Goal: Communication & Community: Share content

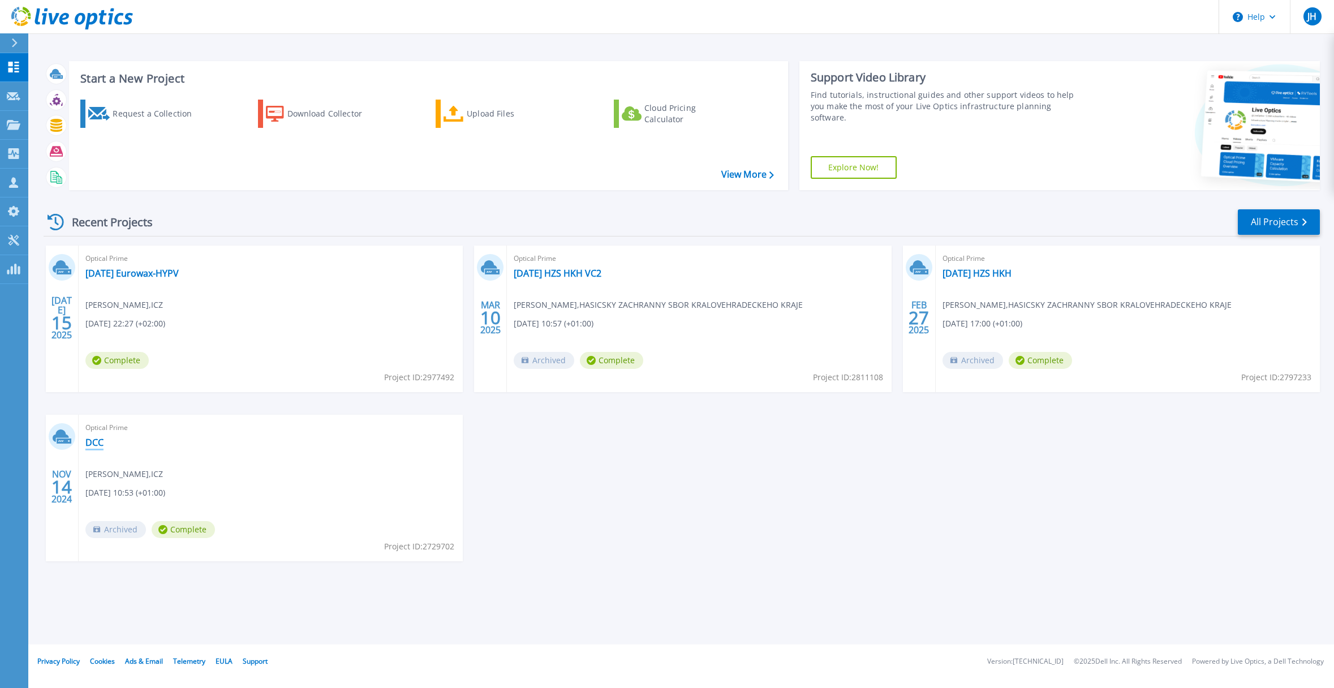
click at [96, 444] on link "DCC" at bounding box center [94, 442] width 18 height 11
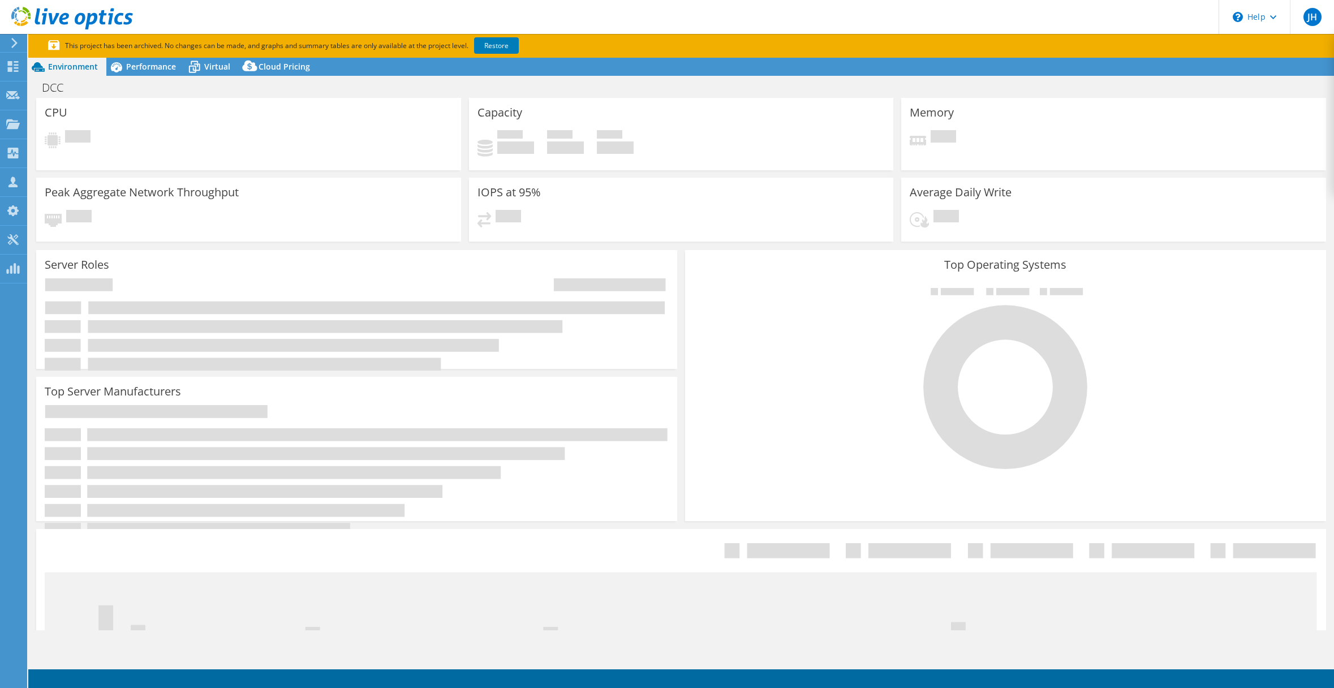
select select "USD"
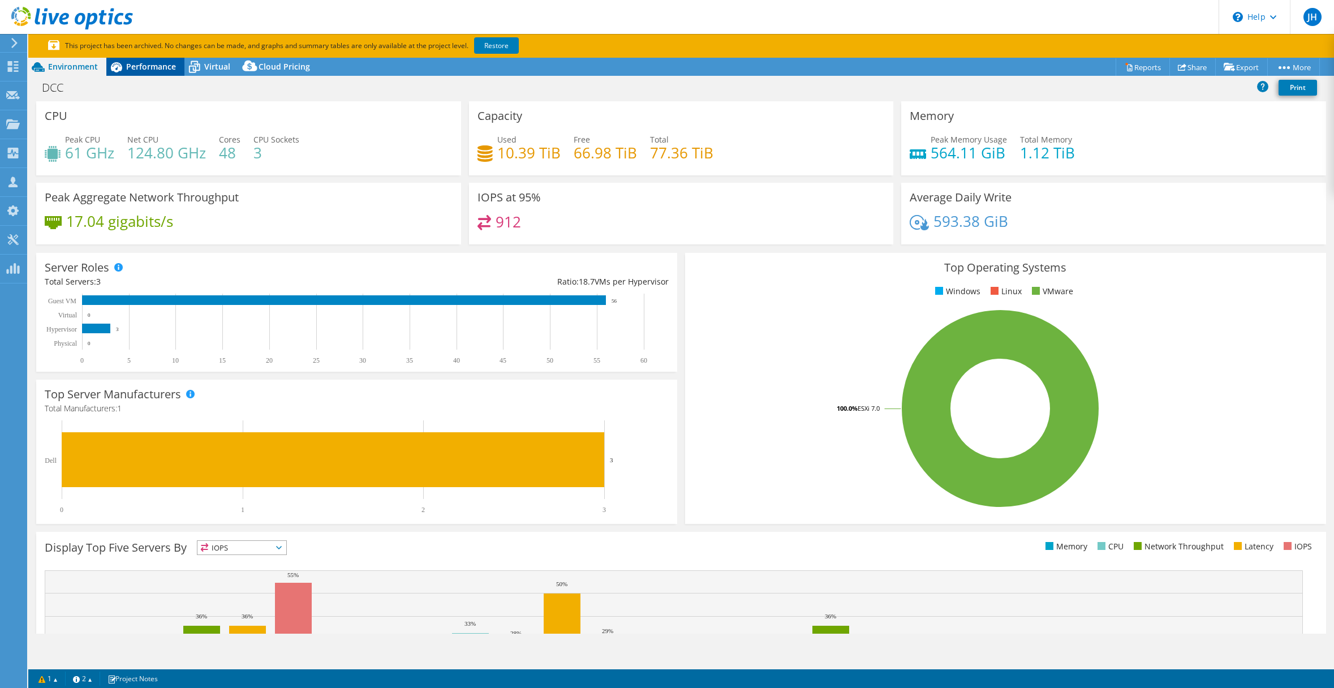
click at [148, 70] on span "Performance" at bounding box center [151, 66] width 50 height 11
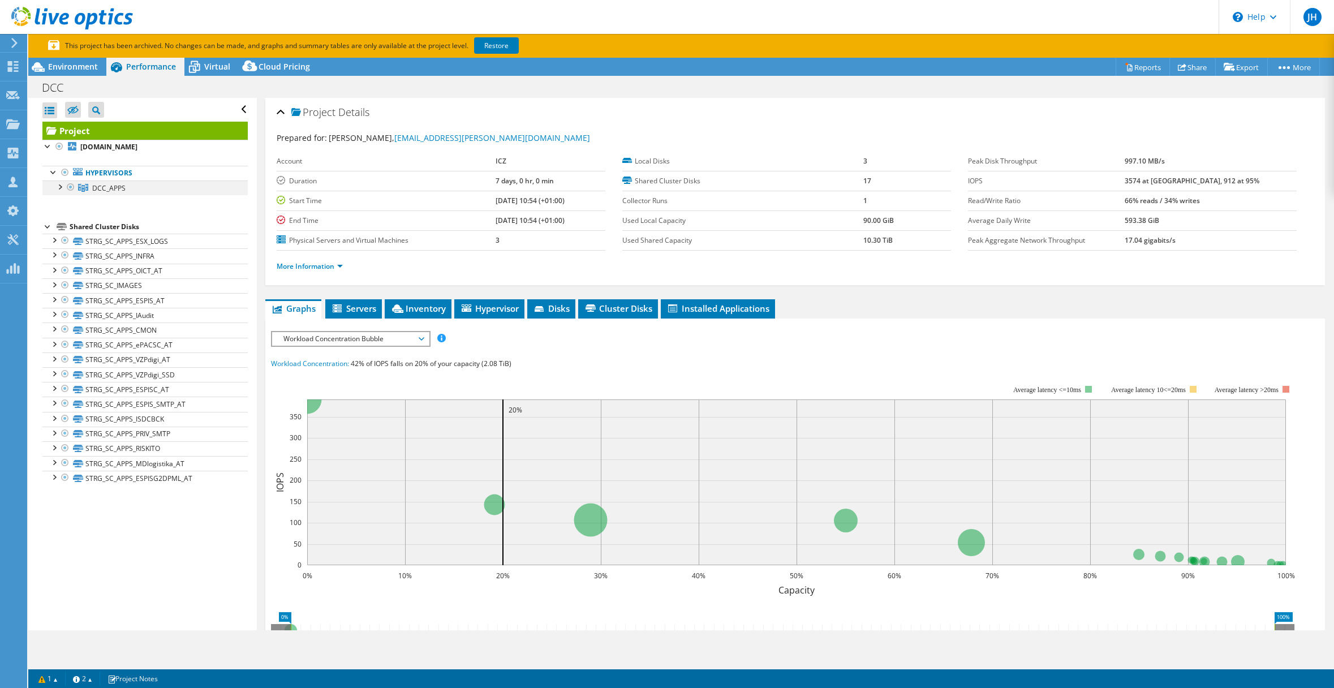
click at [63, 185] on div at bounding box center [59, 185] width 11 height 11
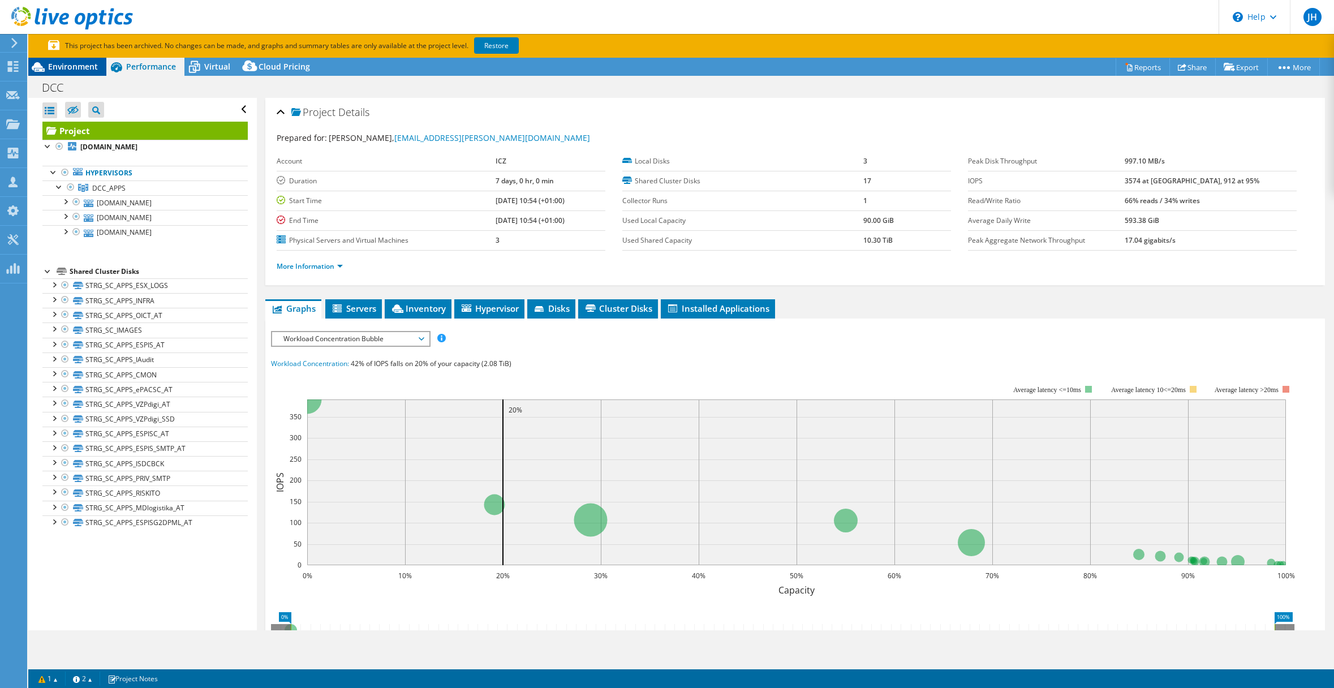
click at [57, 65] on span "Environment" at bounding box center [73, 66] width 50 height 11
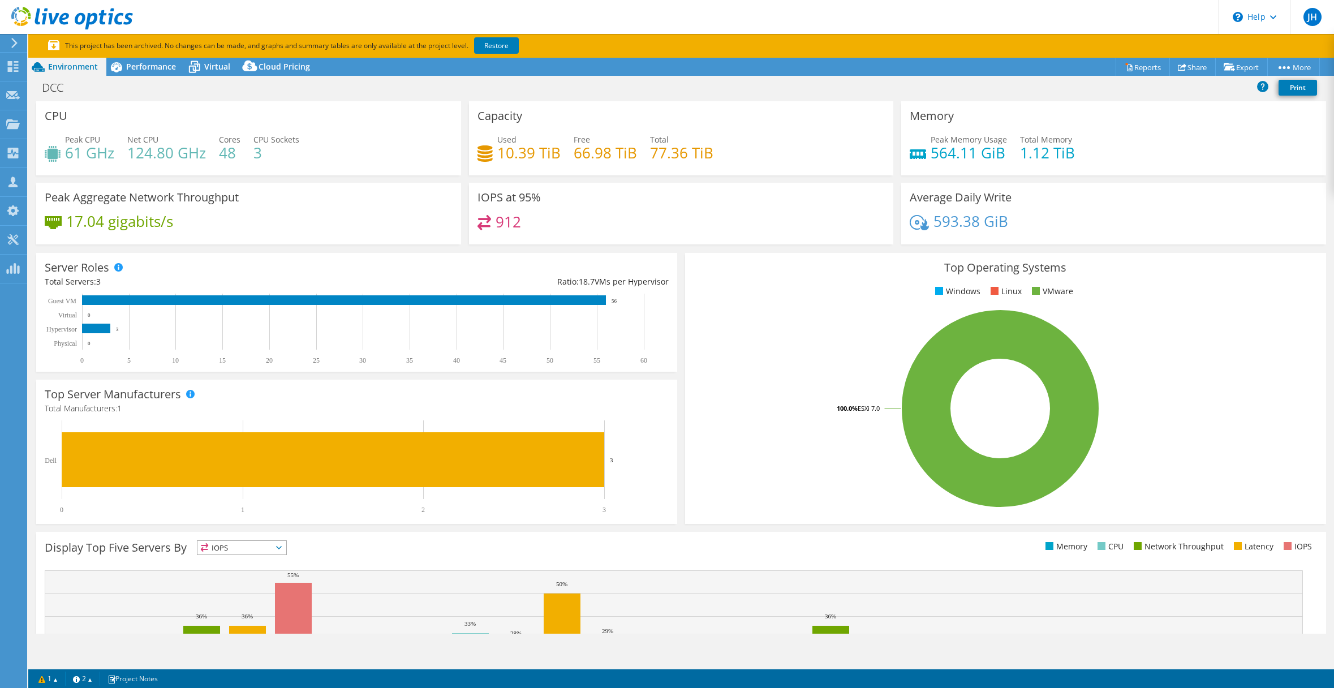
click at [1075, 9] on header "JH Partner Team Member Jan Hrdina jan.hrdina@i.cz ICZ My Profile Log Out \n Hel…" at bounding box center [667, 17] width 1334 height 34
click at [161, 67] on span "Performance" at bounding box center [151, 66] width 50 height 11
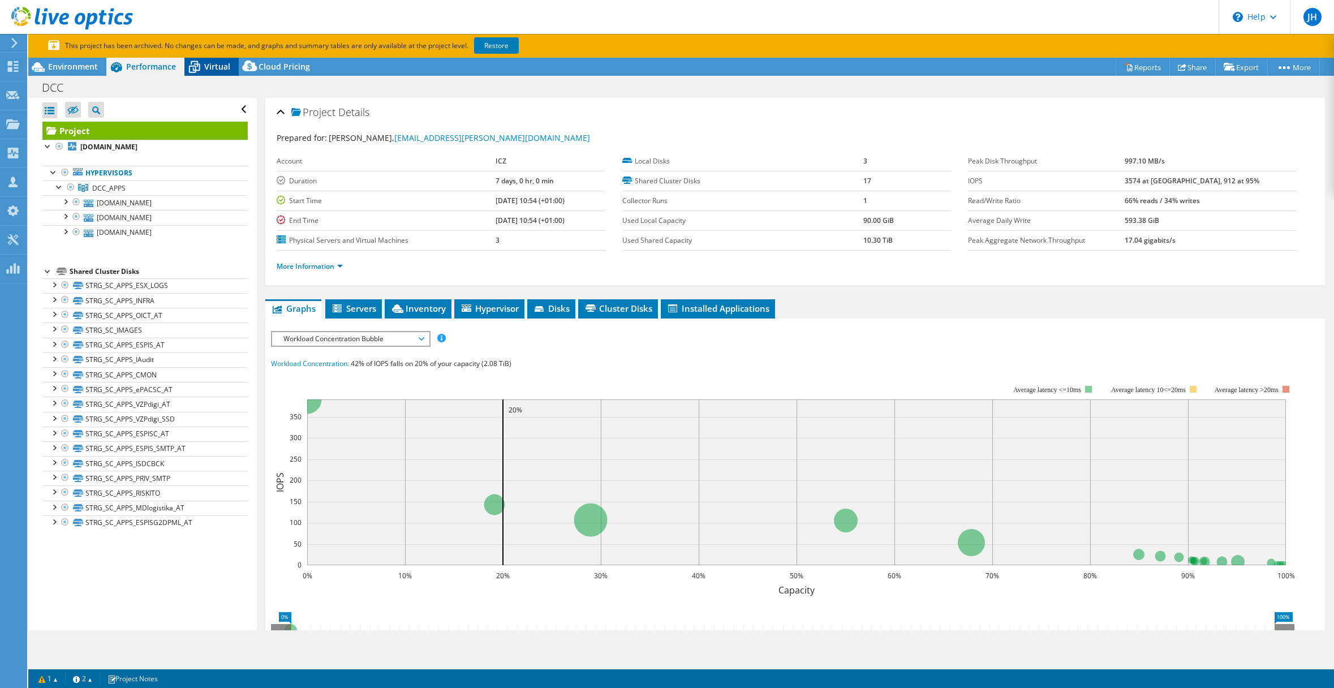
click at [221, 66] on span "Virtual" at bounding box center [217, 66] width 26 height 11
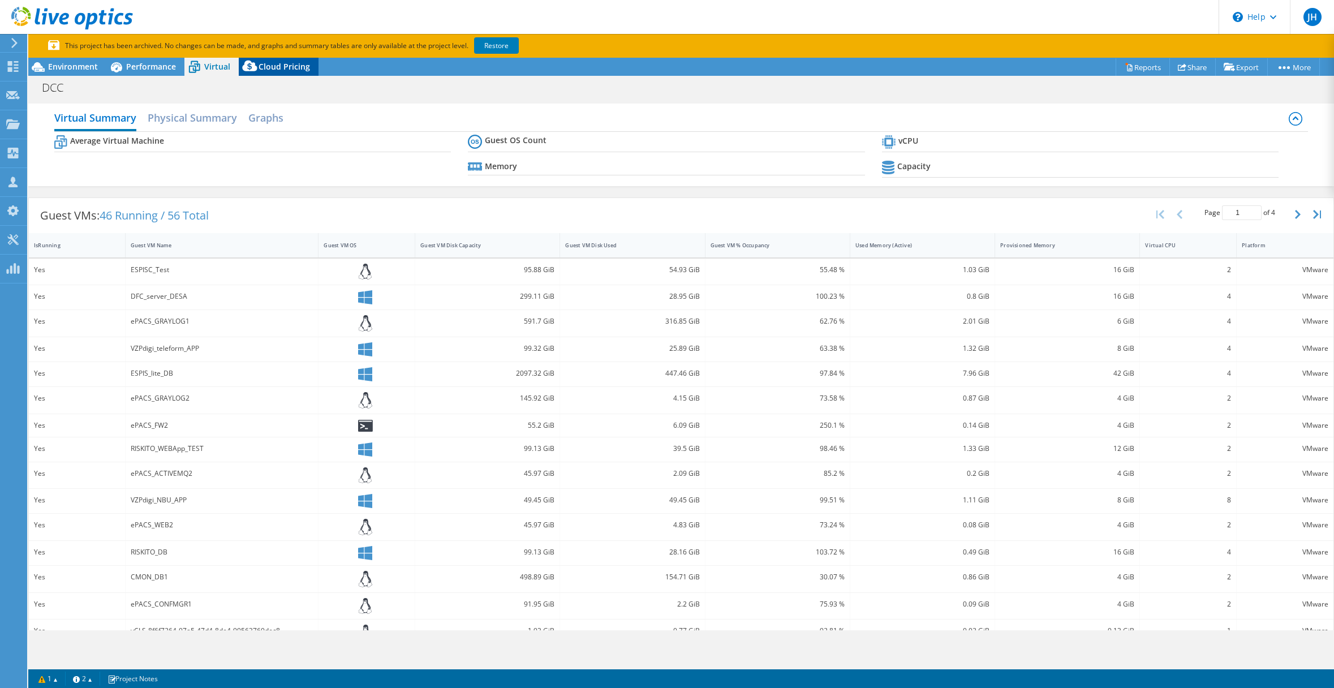
click at [270, 66] on span "Cloud Pricing" at bounding box center [284, 66] width 51 height 11
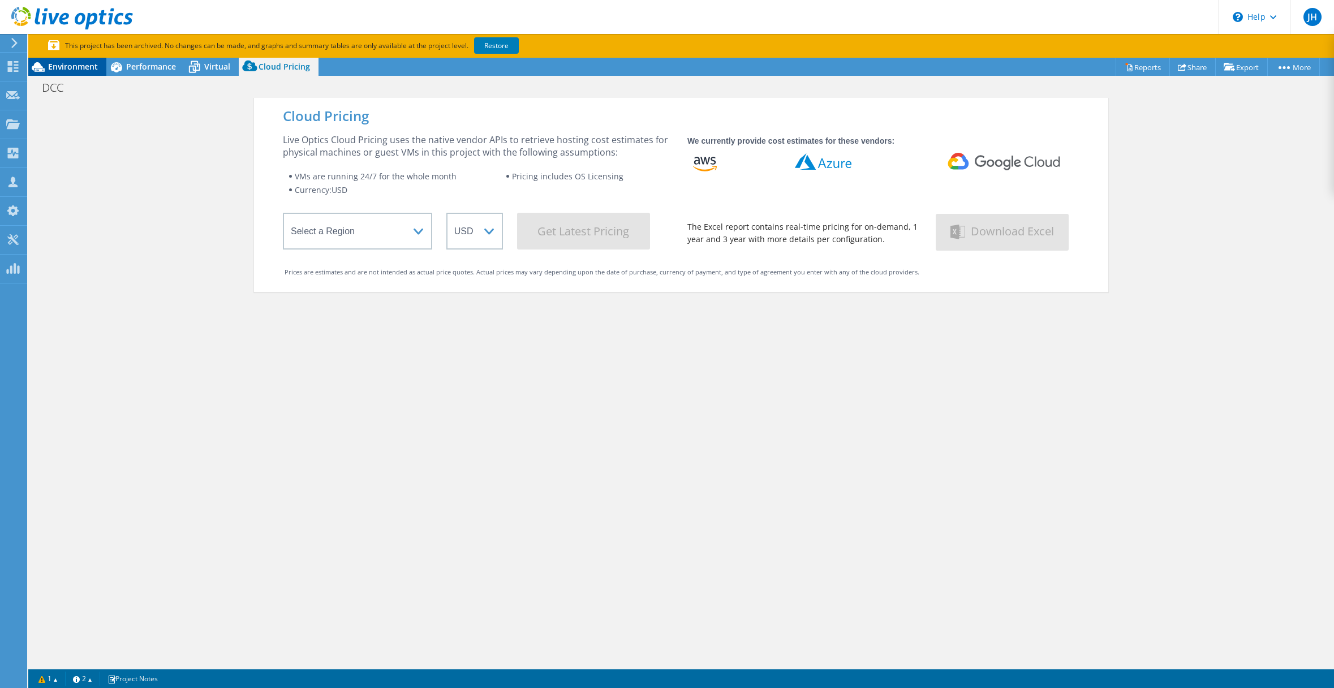
click at [62, 75] on div "Environment" at bounding box center [67, 67] width 78 height 18
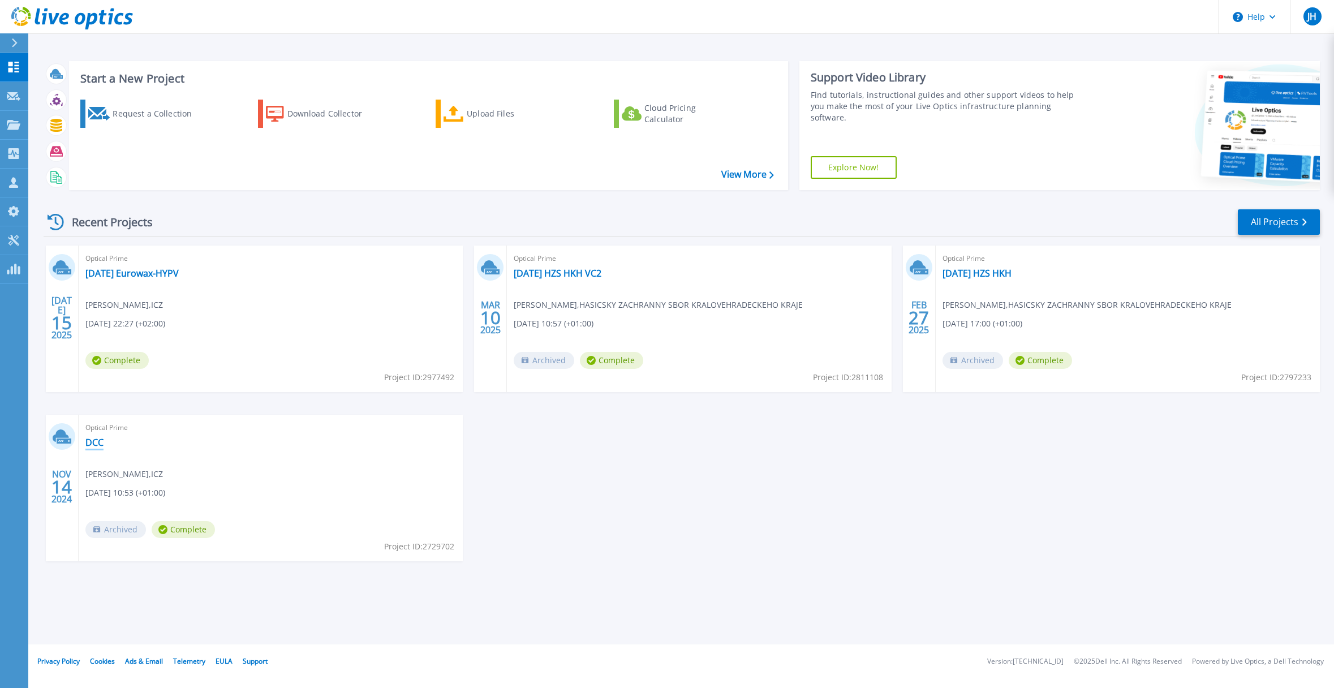
click at [92, 442] on link "DCC" at bounding box center [94, 442] width 18 height 11
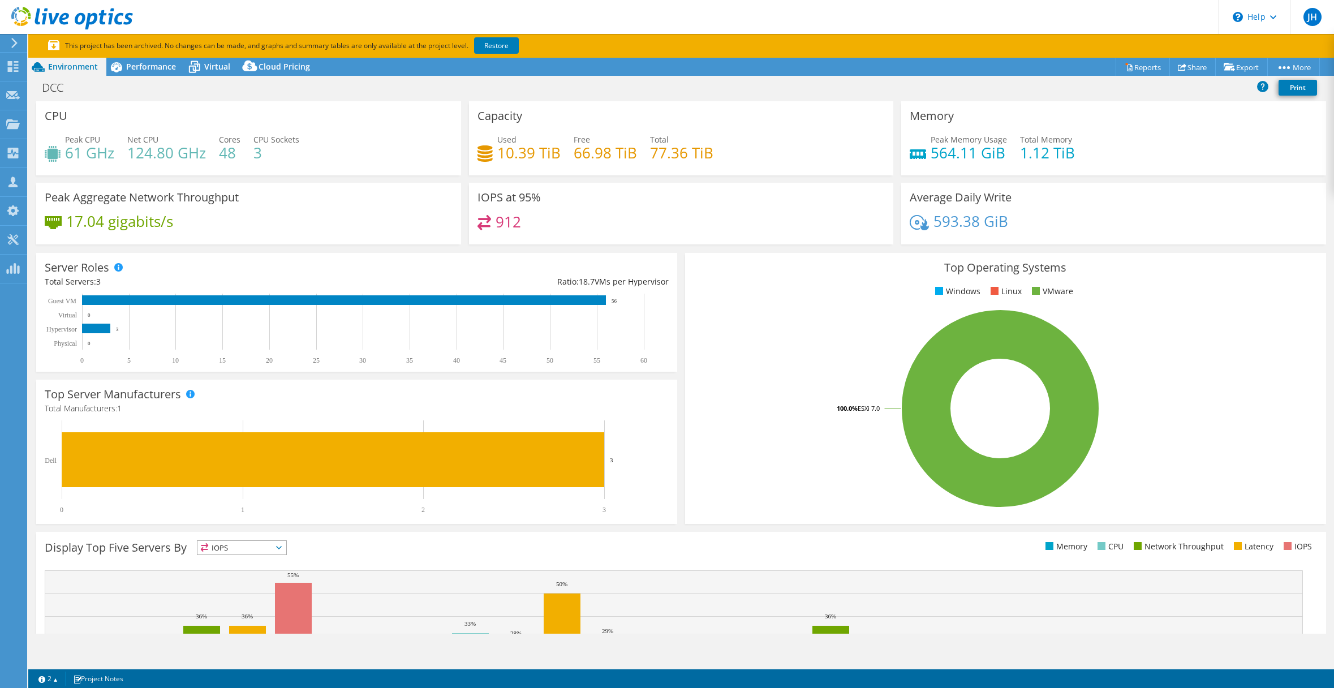
select select "USD"
click at [681, 11] on header "JH Partner Team Member Jan Hrdina jan.hrdina@i.cz ICZ My Profile Log Out \n Hel…" at bounding box center [667, 17] width 1334 height 34
click at [9, 41] on div at bounding box center [12, 43] width 12 height 10
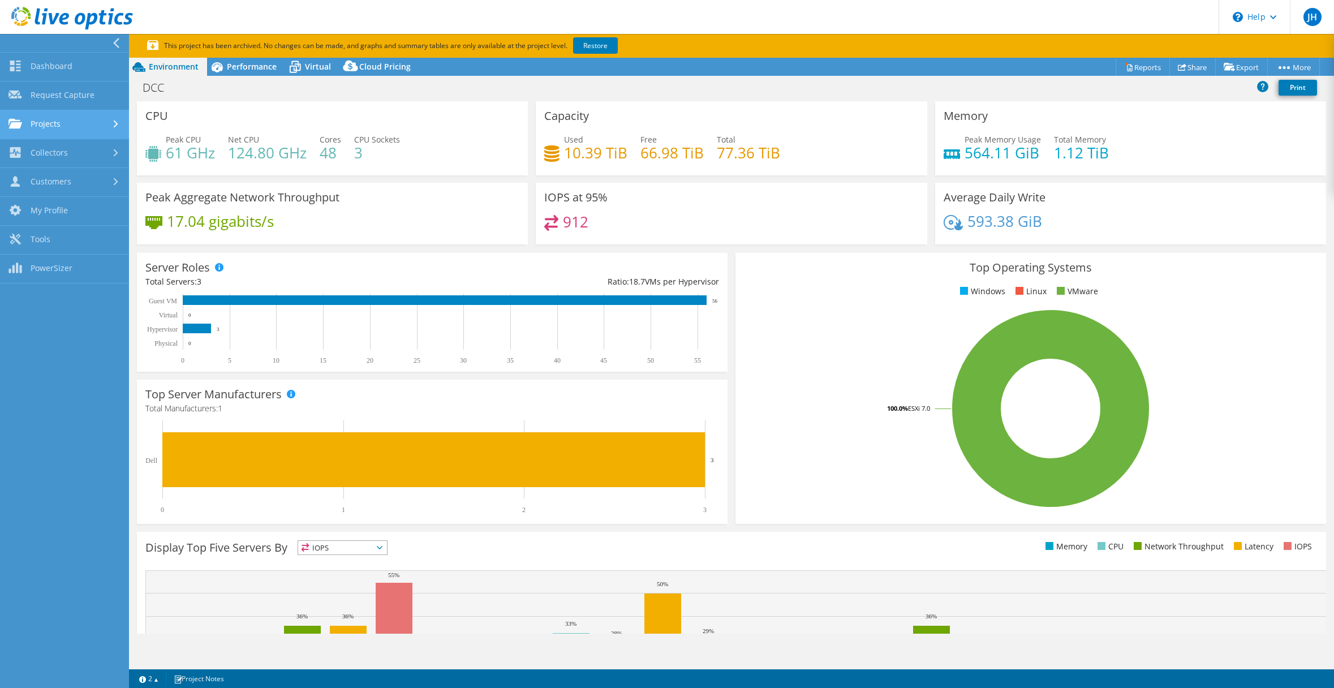
click at [92, 126] on link "Projects" at bounding box center [64, 124] width 129 height 29
click at [80, 249] on link "Collectors" at bounding box center [64, 248] width 129 height 29
click at [74, 185] on link "Download Collector" at bounding box center [64, 182] width 129 height 29
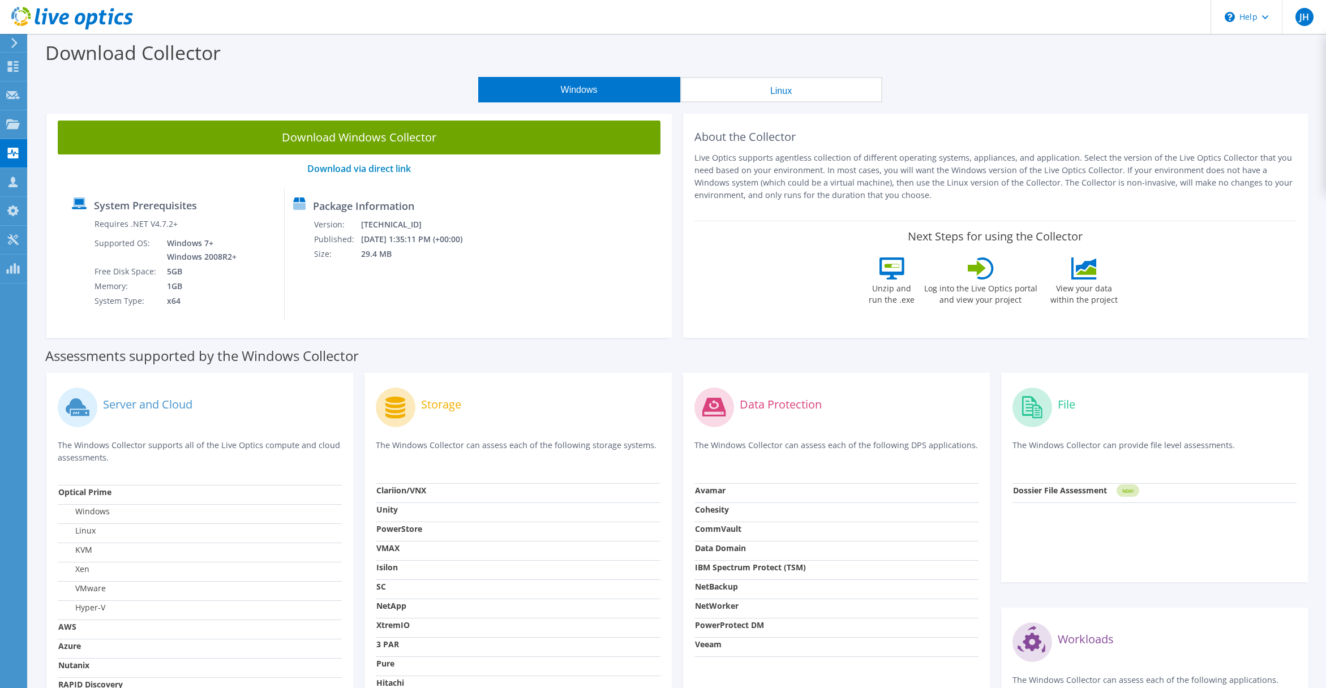
click at [937, 14] on header "JH Partner Team Member Jan Hrdina jan.hrdina@i.cz ICZ My Profile Log Out \n Hel…" at bounding box center [663, 17] width 1326 height 34
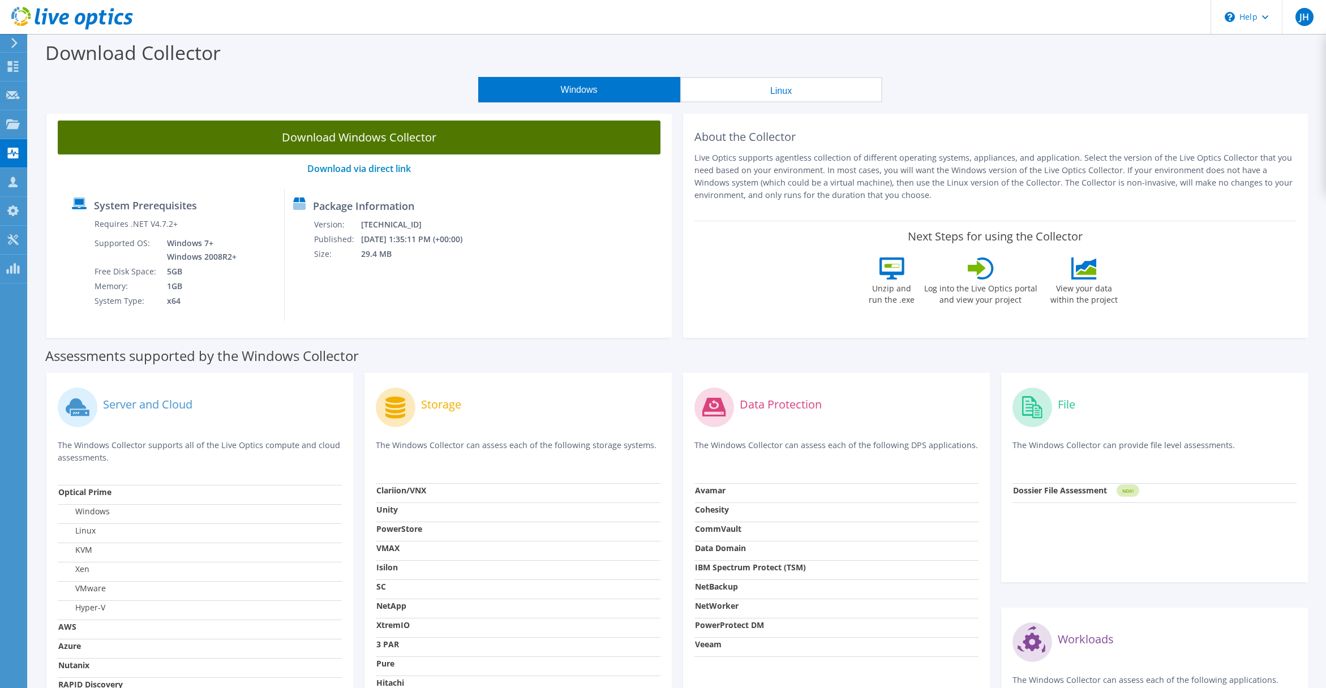
click at [373, 135] on link "Download Windows Collector" at bounding box center [359, 138] width 603 height 34
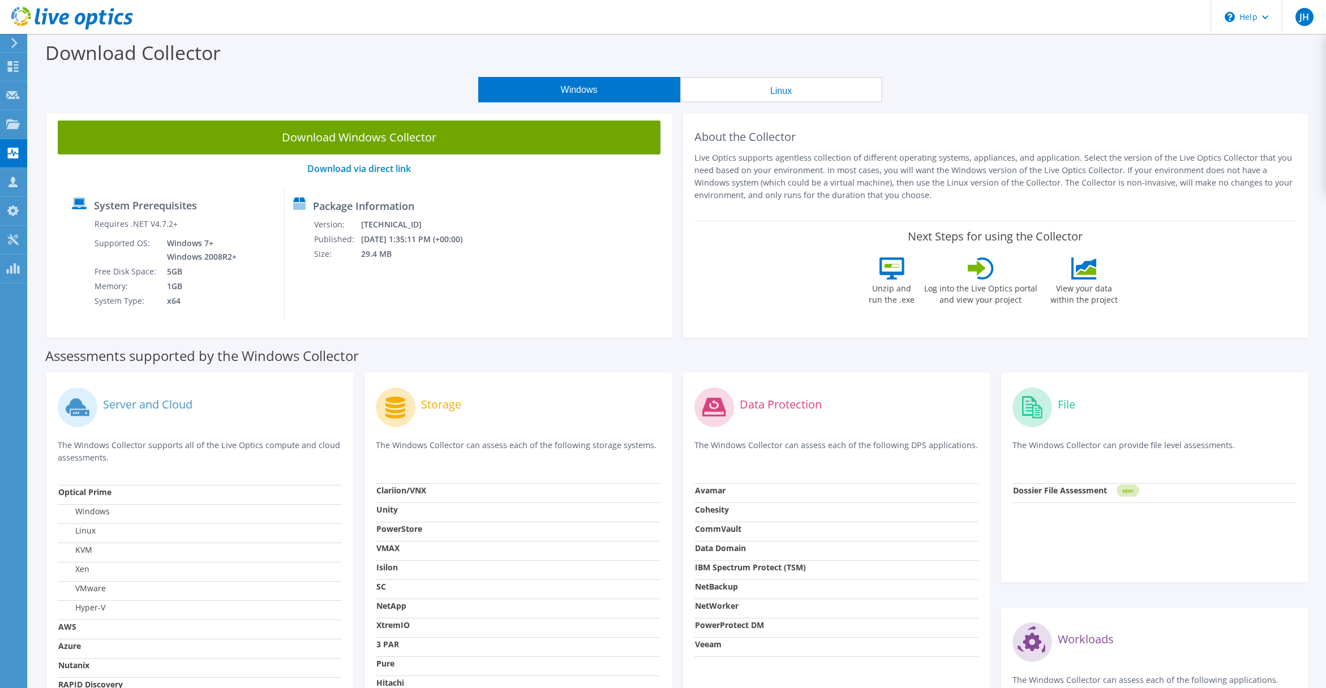
click at [1218, 649] on div "Workloads" at bounding box center [1154, 642] width 284 height 47
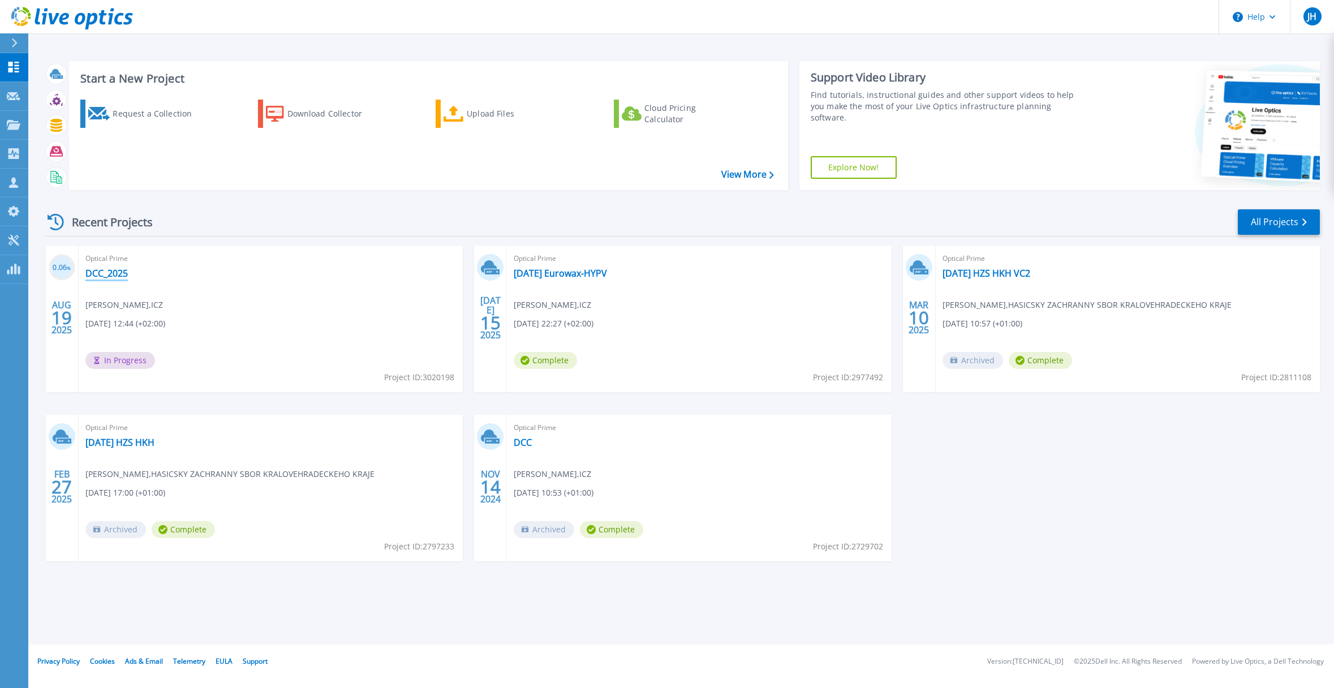
click at [97, 275] on link "DCC_2025" at bounding box center [106, 273] width 42 height 11
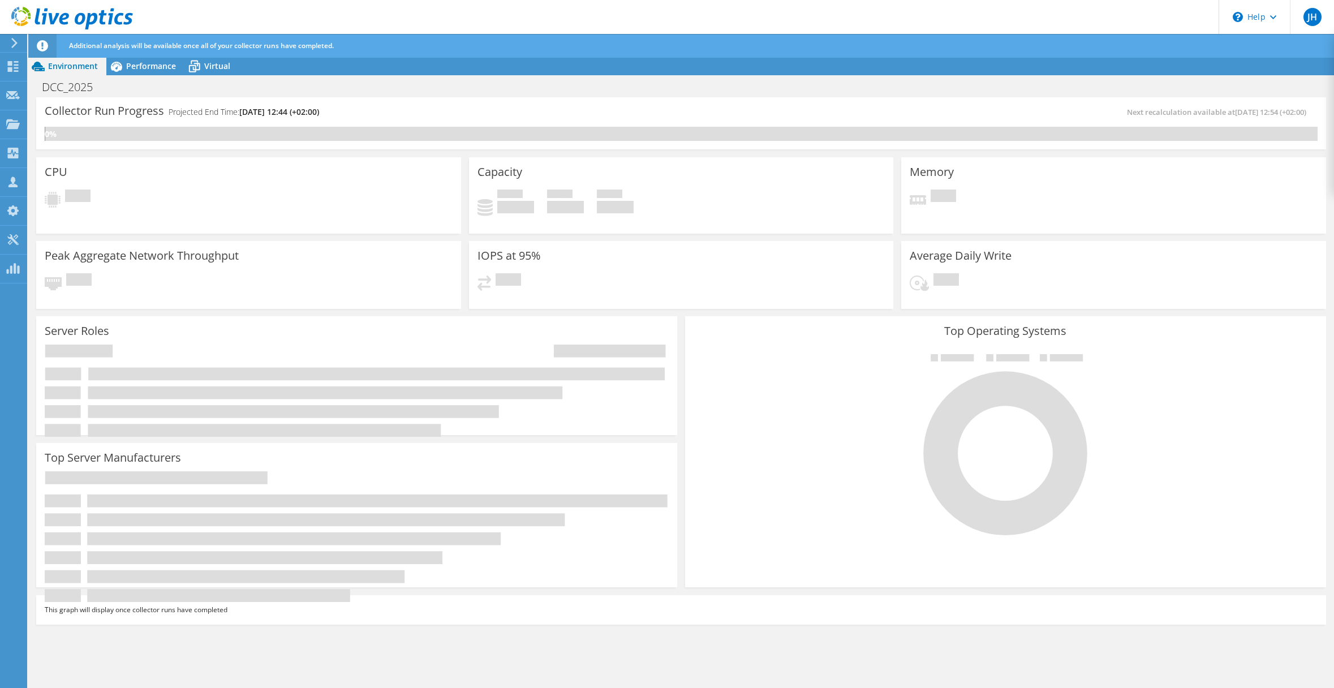
click at [14, 43] on icon at bounding box center [14, 43] width 8 height 10
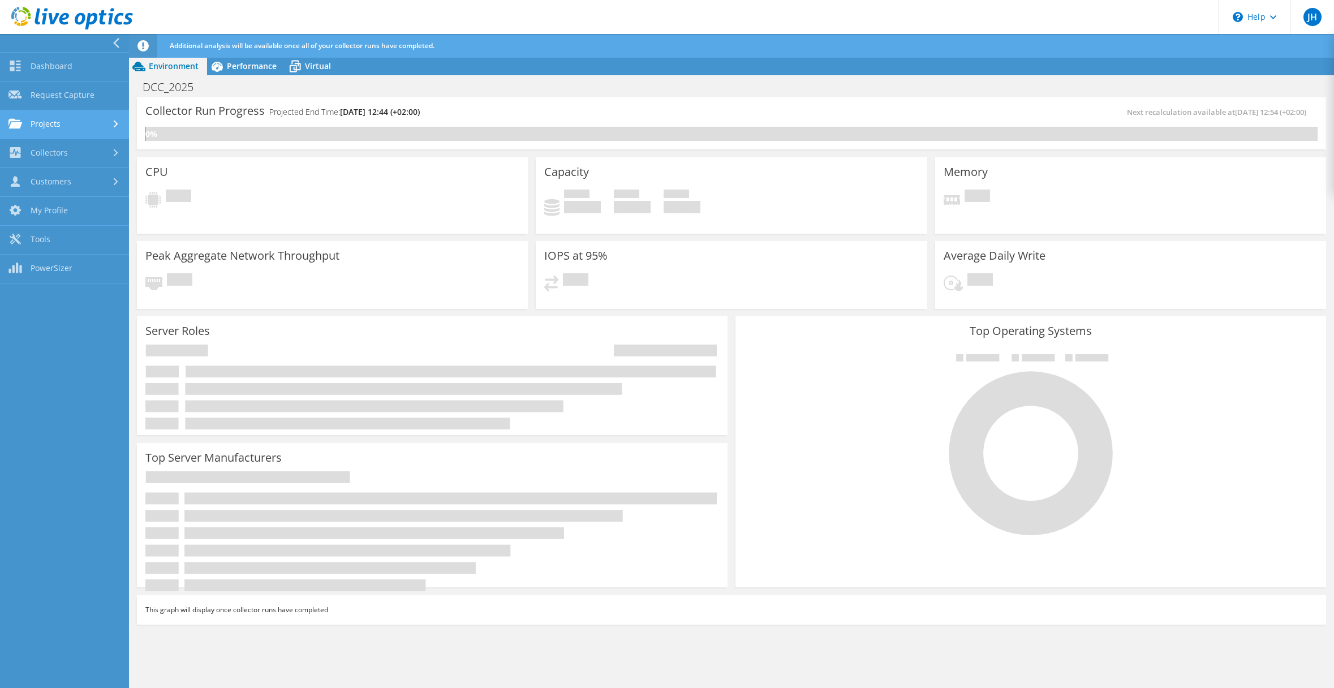
click at [57, 126] on link "Projects" at bounding box center [64, 124] width 129 height 29
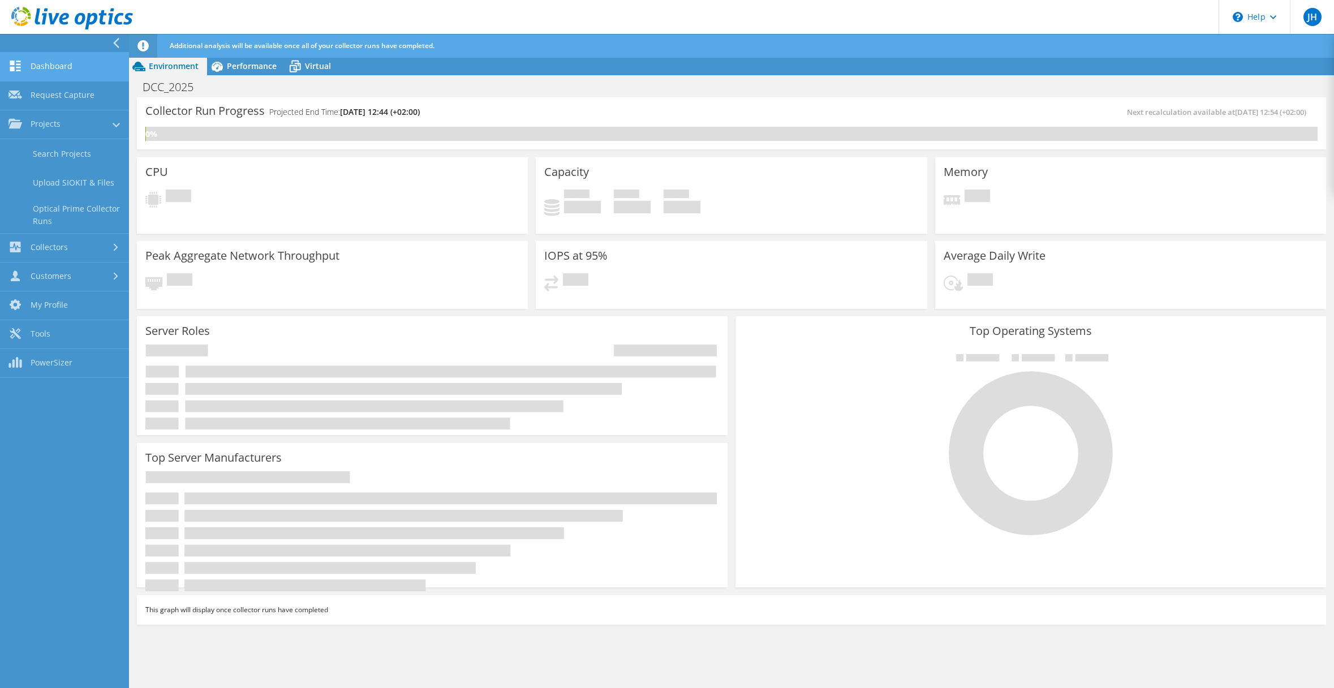
click at [55, 65] on link "Dashboard" at bounding box center [64, 67] width 129 height 29
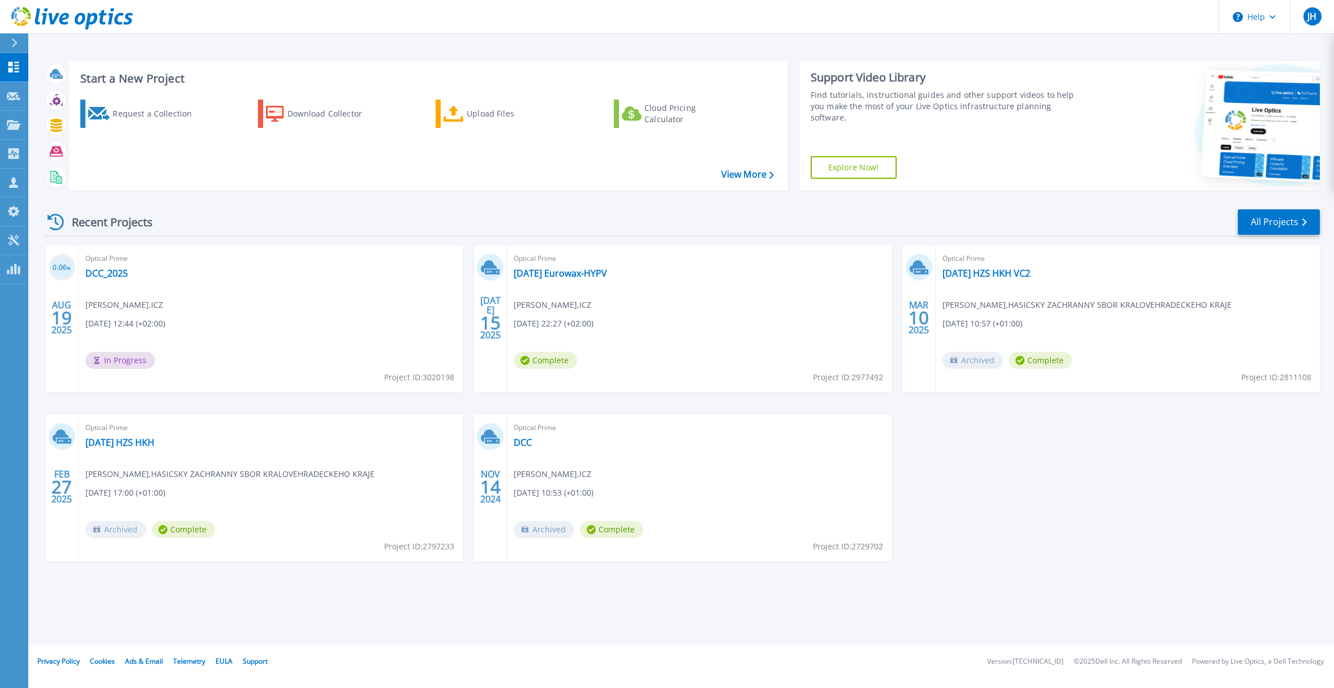
click at [231, 315] on div "Optical Prime DCC_2025 Jan Hrdina , ICZ 08/19/2025, 12:44 (+02:00) In Progress …" at bounding box center [271, 319] width 384 height 147
click at [116, 274] on link "DCC_2025" at bounding box center [106, 273] width 42 height 11
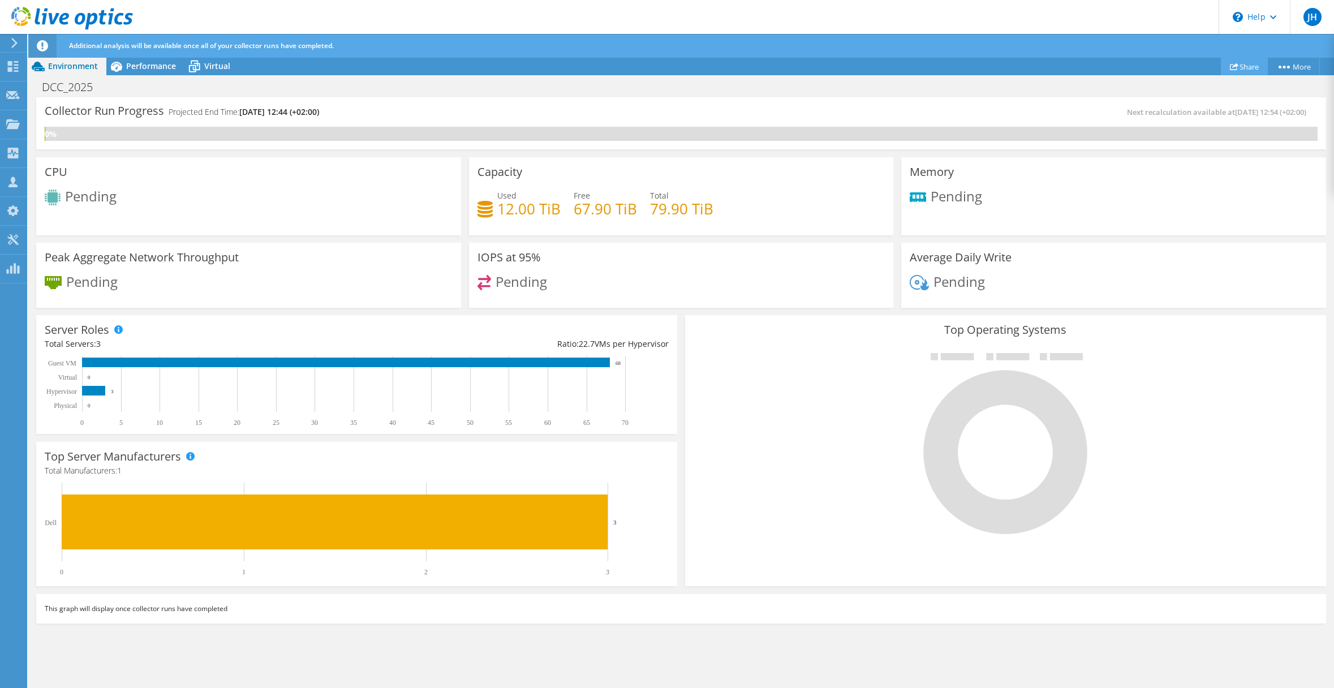
click at [1247, 64] on link "Share" at bounding box center [1244, 67] width 47 height 18
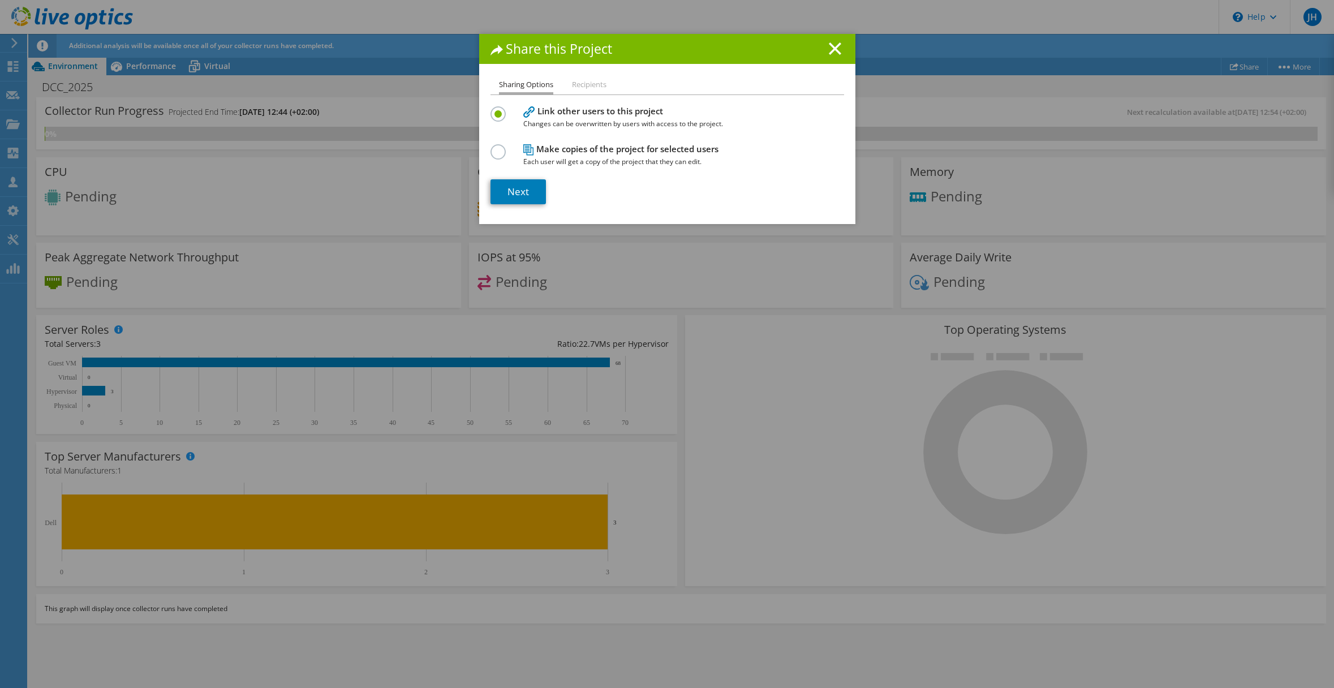
click at [583, 85] on li "Recipients" at bounding box center [589, 85] width 35 height 14
click at [503, 205] on div "Sharing Options Recipients Link other users to this project Changes can be over…" at bounding box center [667, 151] width 376 height 146
click at [510, 192] on link "Next" at bounding box center [518, 191] width 55 height 25
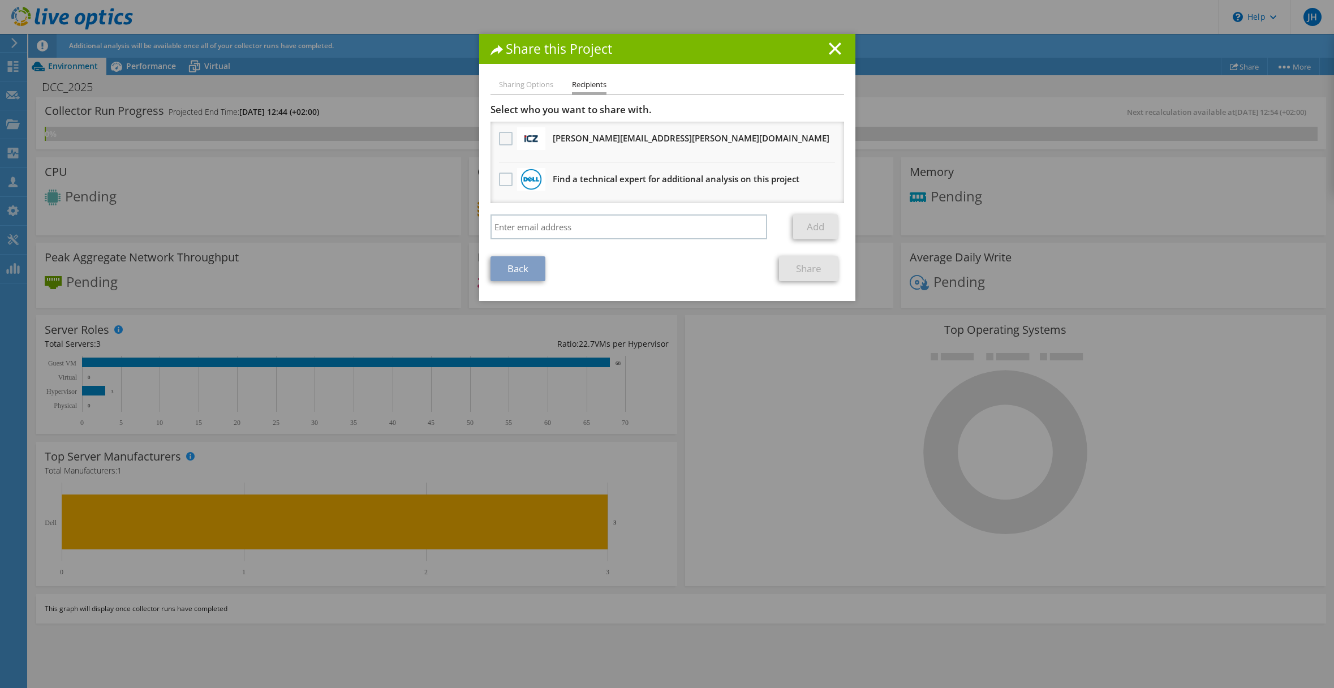
click at [504, 139] on label at bounding box center [507, 139] width 16 height 14
click at [0, 0] on input "checkbox" at bounding box center [0, 0] width 0 height 0
click at [554, 224] on input "search" at bounding box center [629, 226] width 277 height 25
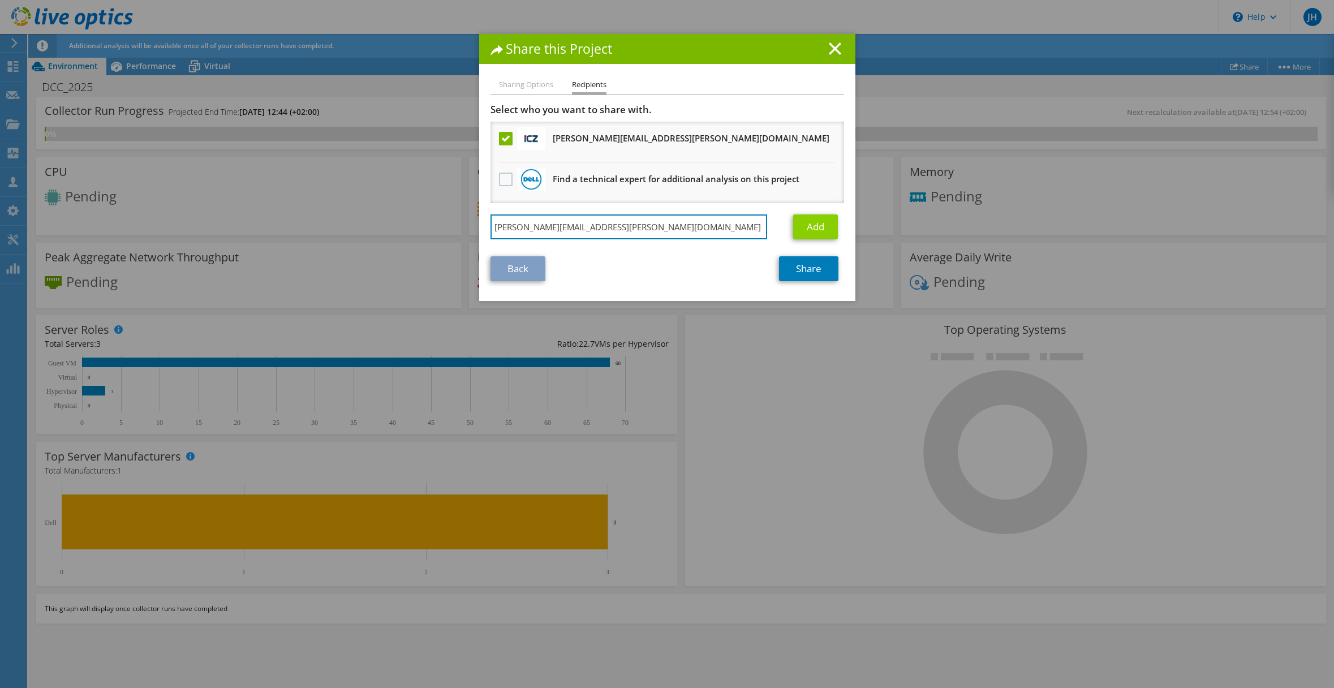
type input "[PERSON_NAME][EMAIL_ADDRESS][PERSON_NAME][DOMAIN_NAME]"
click at [815, 227] on link "Add" at bounding box center [815, 226] width 45 height 25
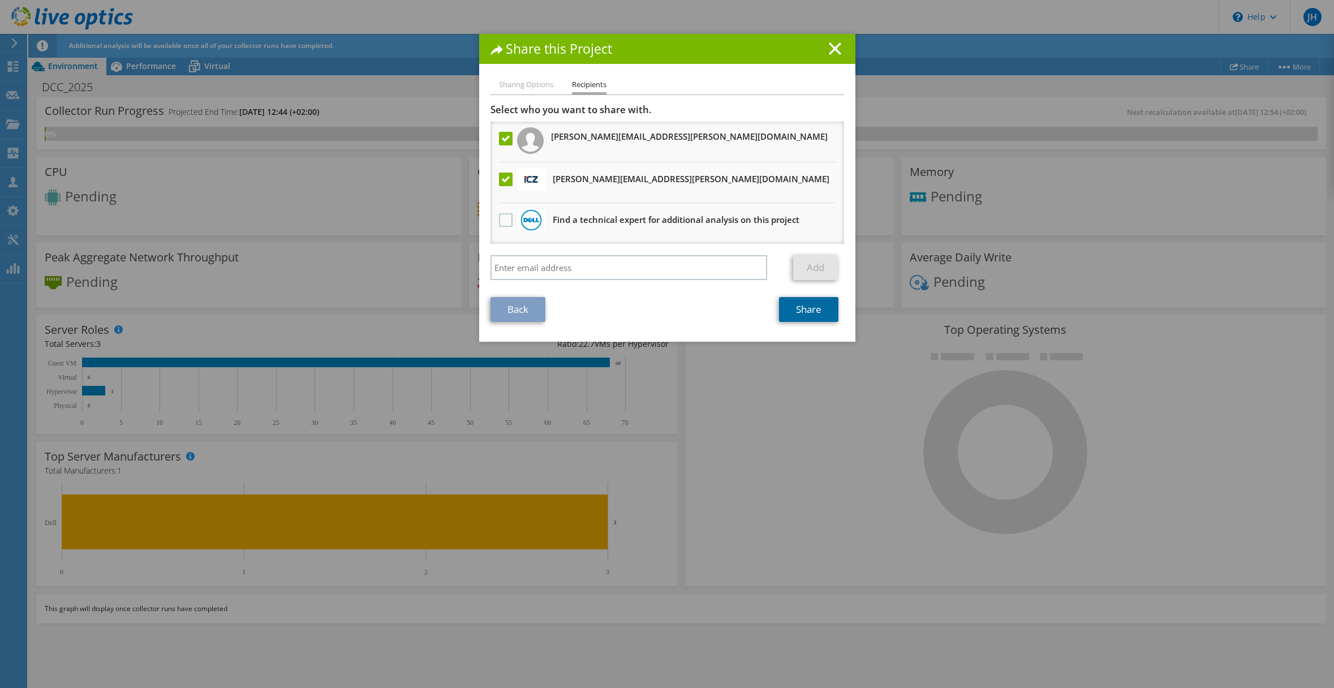
click at [810, 308] on link "Share" at bounding box center [808, 309] width 59 height 25
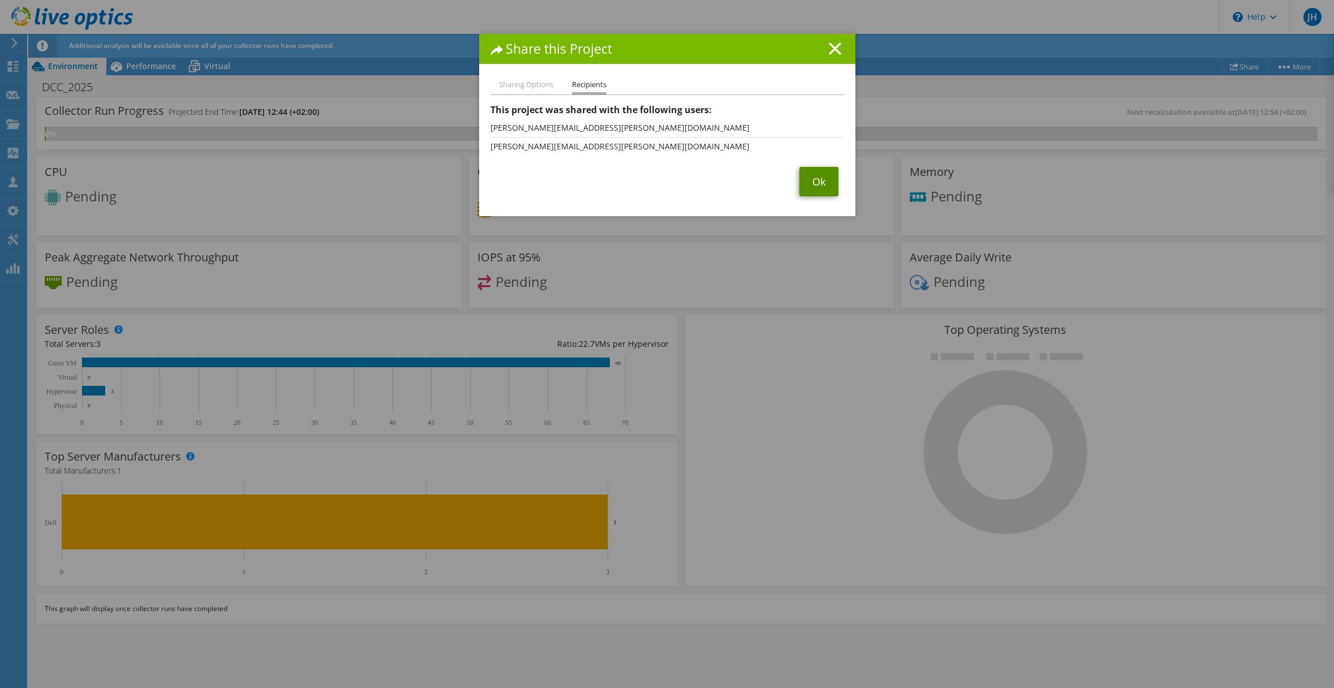
click at [813, 179] on link "Ok" at bounding box center [818, 181] width 39 height 29
